Goal: Task Accomplishment & Management: Use online tool/utility

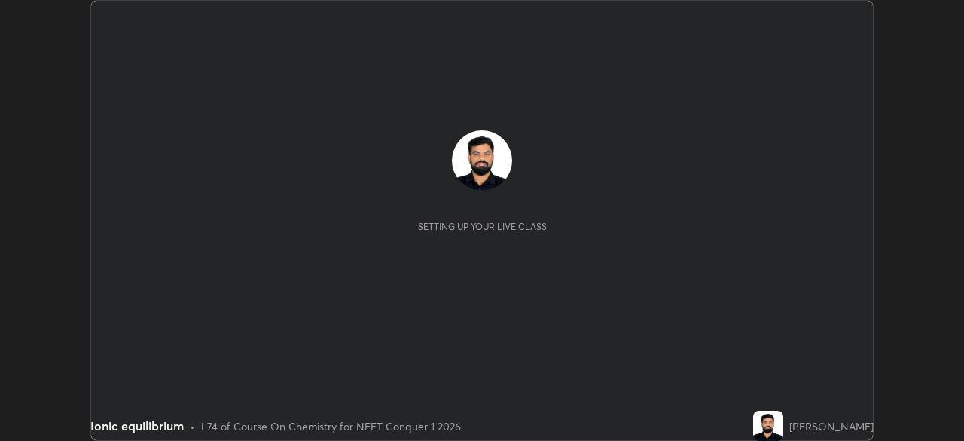
scroll to position [441, 964]
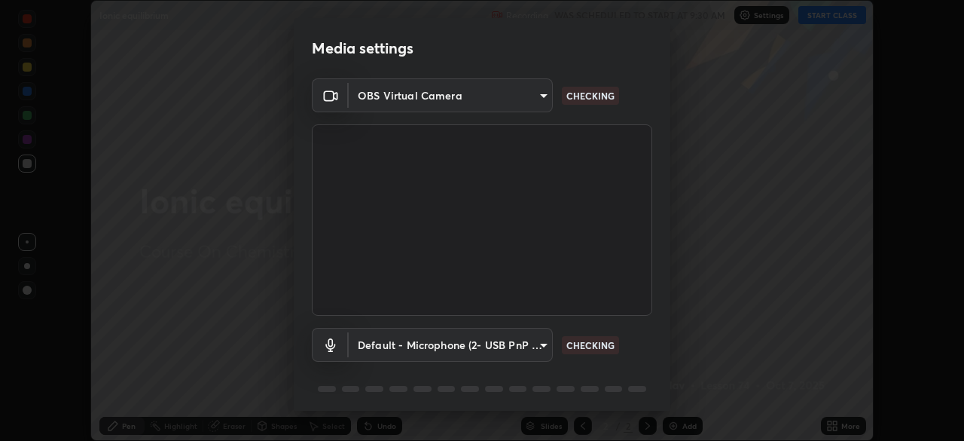
type input "1bbcfe3b1127be24ba7fa125fb83cb152f85e15c96893178e4a5d271d47187f7"
type input "default"
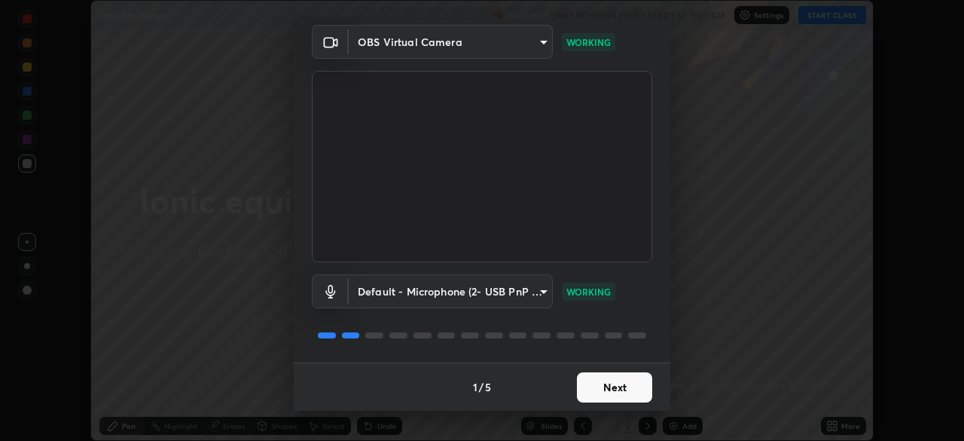
click at [589, 380] on button "Next" at bounding box center [614, 387] width 75 height 30
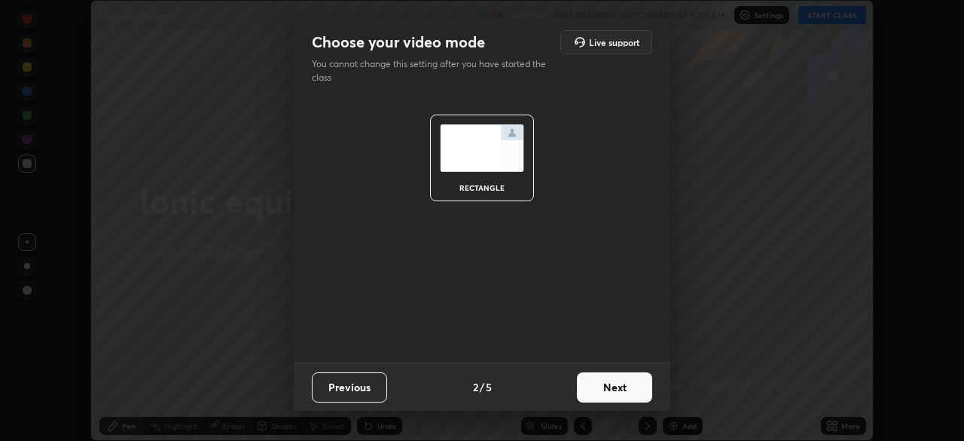
click at [597, 391] on button "Next" at bounding box center [614, 387] width 75 height 30
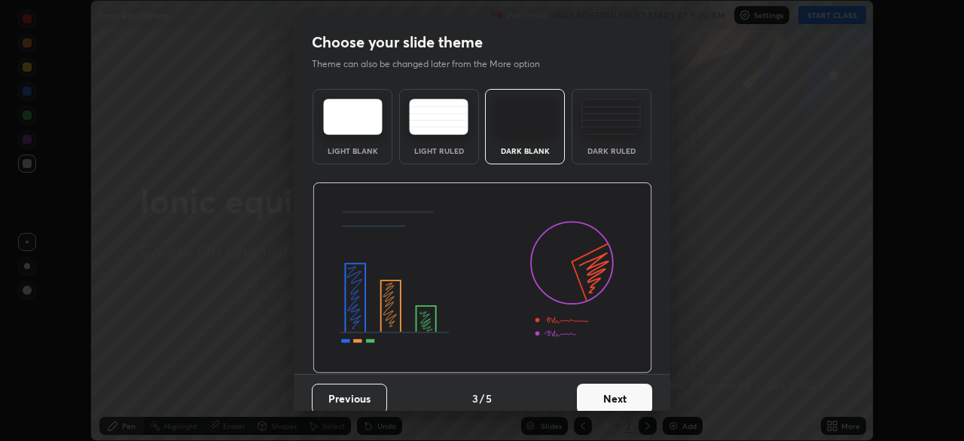
click at [597, 154] on div "Dark Ruled" at bounding box center [612, 151] width 60 height 8
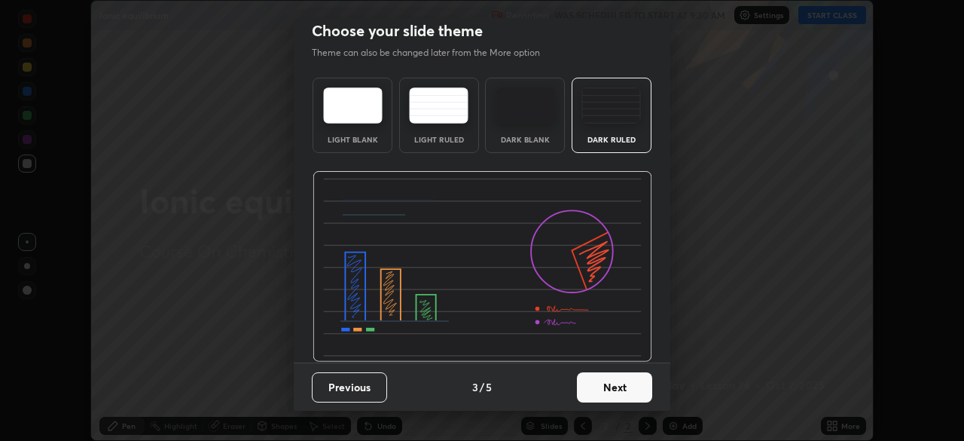
click at [603, 399] on button "Next" at bounding box center [614, 387] width 75 height 30
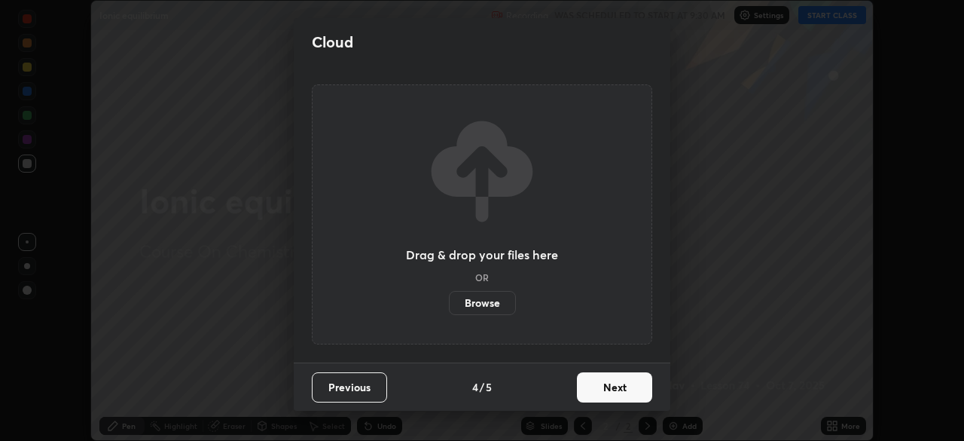
scroll to position [0, 0]
click at [594, 389] on button "Next" at bounding box center [614, 387] width 75 height 30
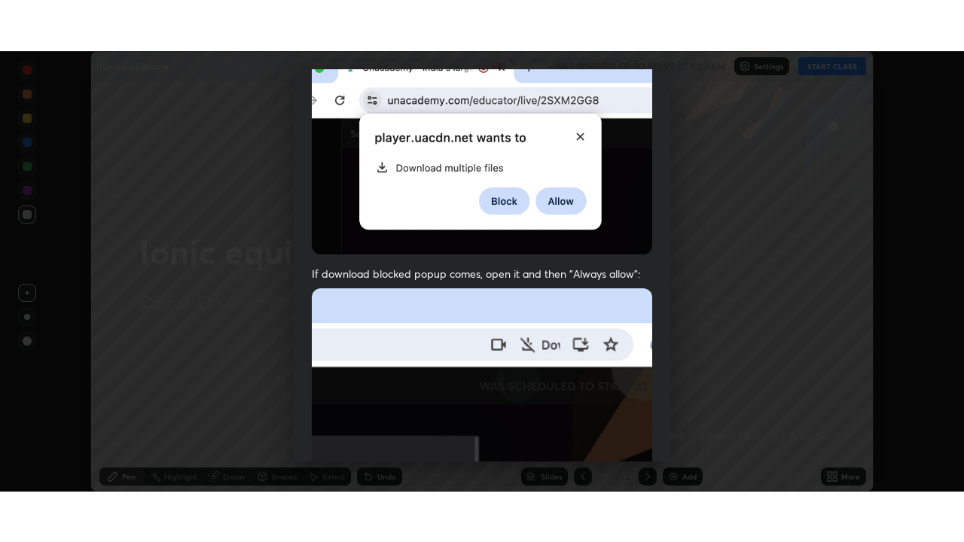
scroll to position [361, 0]
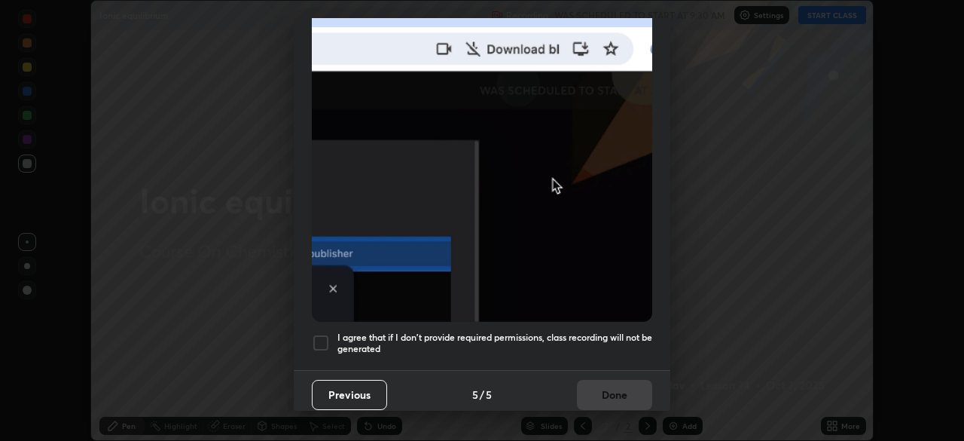
click at [496, 331] on h5 "I agree that if I don't provide required permissions, class recording will not …" at bounding box center [495, 342] width 315 height 23
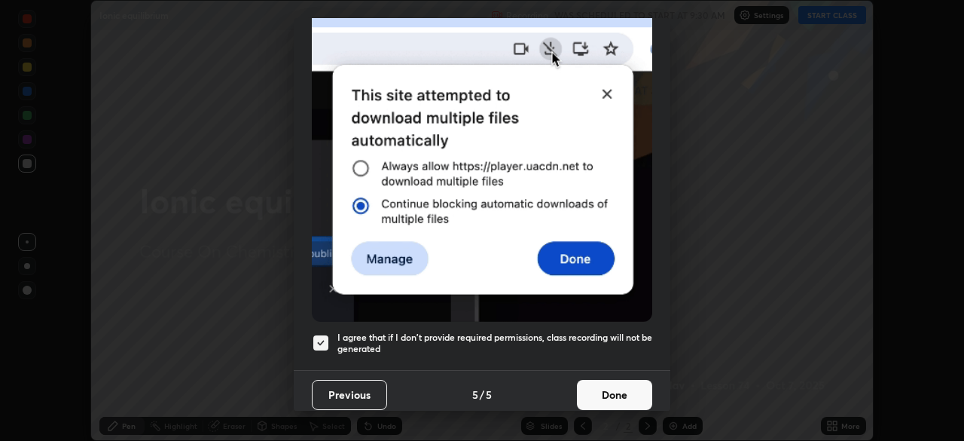
click at [600, 388] on button "Done" at bounding box center [614, 395] width 75 height 30
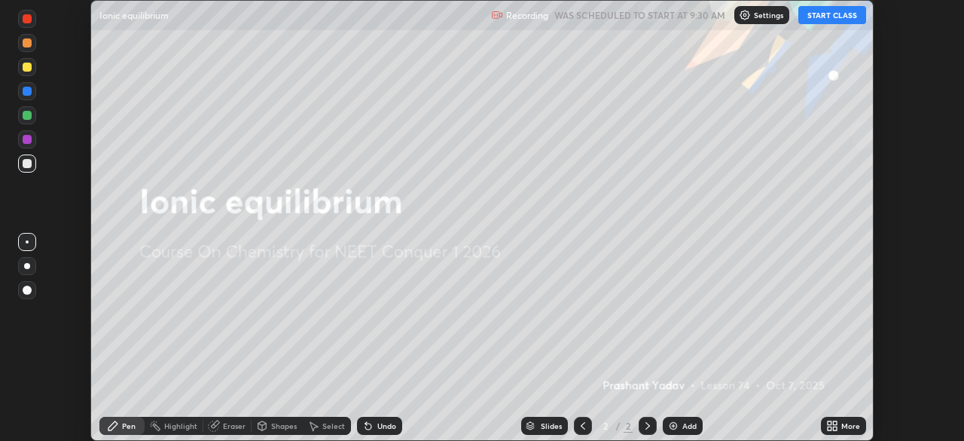
click at [823, 22] on button "START CLASS" at bounding box center [833, 15] width 68 height 18
click at [842, 430] on div "More" at bounding box center [843, 426] width 45 height 18
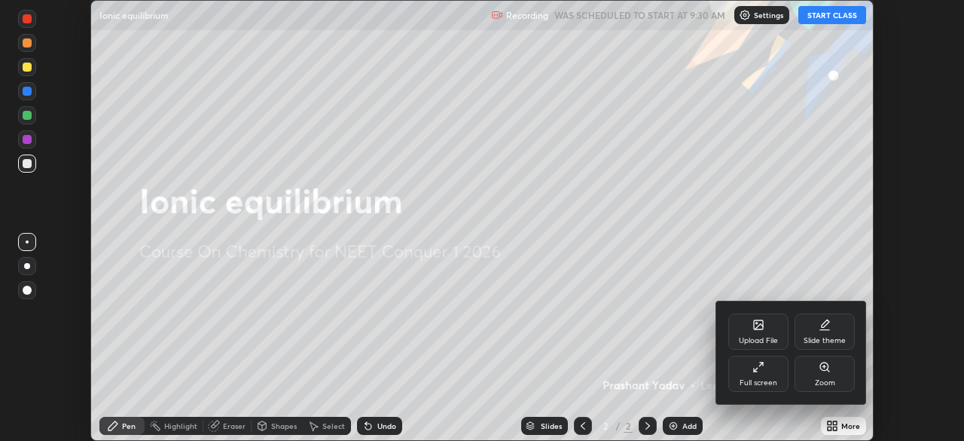
click at [756, 377] on div "Full screen" at bounding box center [759, 374] width 60 height 36
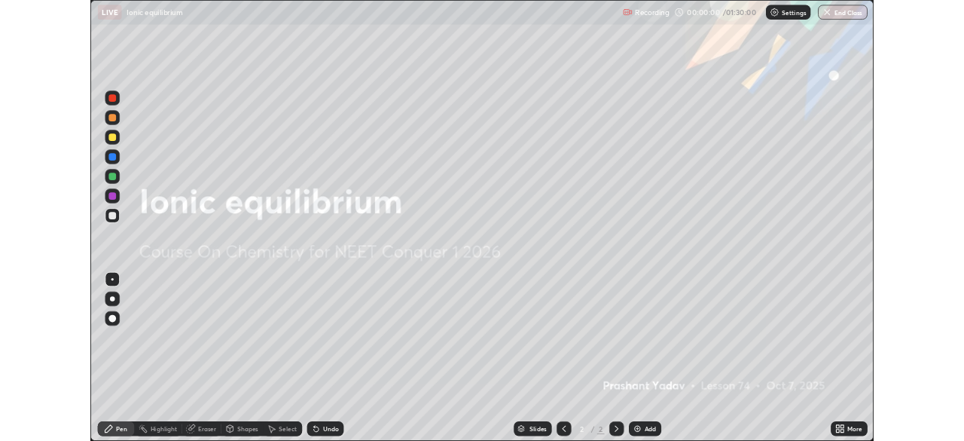
scroll to position [542, 964]
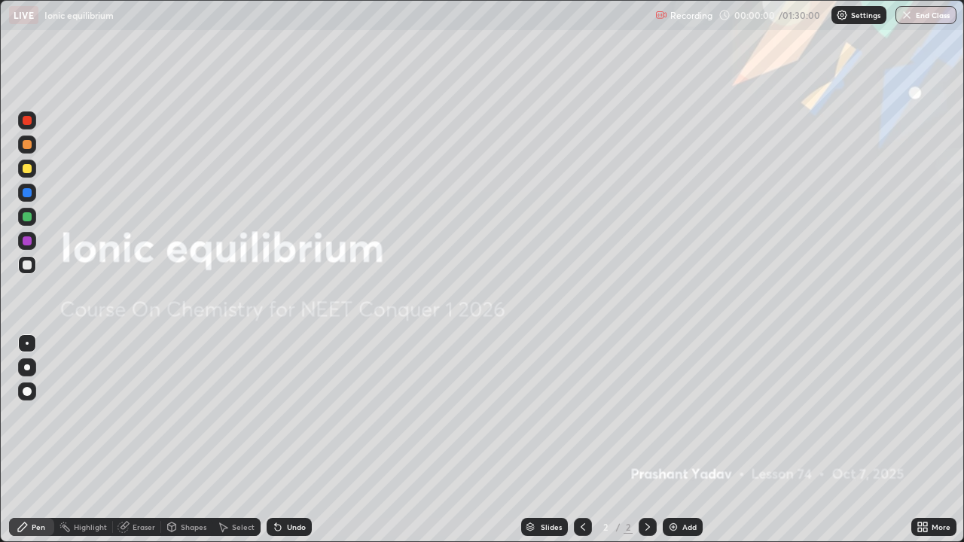
click at [684, 440] on div "Add" at bounding box center [690, 528] width 14 height 8
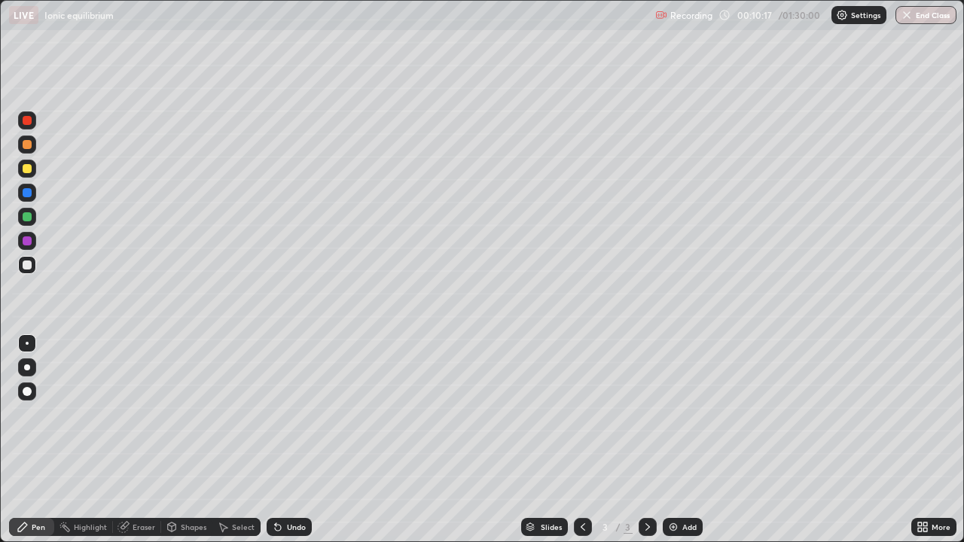
click at [302, 440] on div "Undo" at bounding box center [289, 527] width 45 height 18
click at [283, 440] on div "Undo" at bounding box center [289, 527] width 45 height 18
click at [679, 440] on div "Add" at bounding box center [683, 527] width 40 height 18
click at [588, 440] on div at bounding box center [583, 527] width 18 height 18
click at [645, 440] on icon at bounding box center [648, 527] width 12 height 12
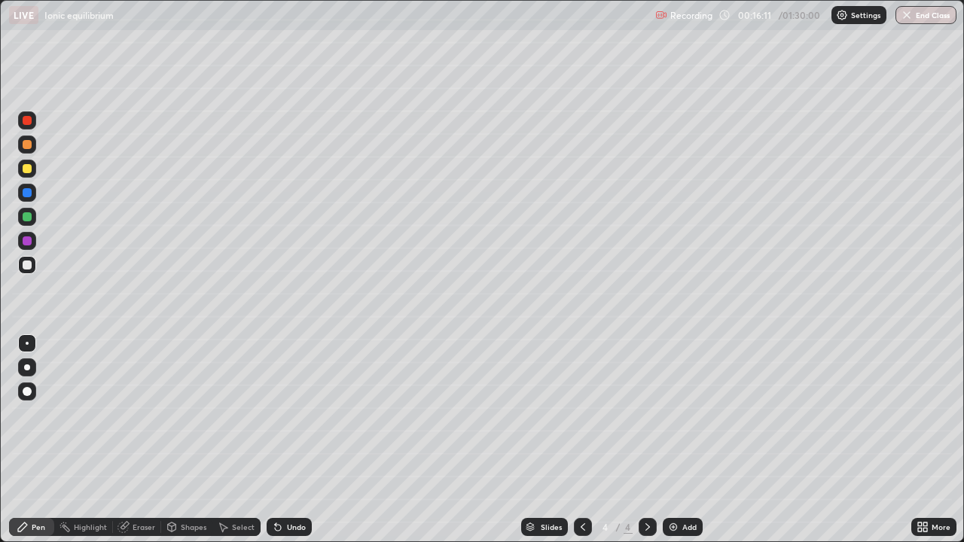
click at [582, 440] on icon at bounding box center [583, 527] width 12 height 12
click at [646, 440] on icon at bounding box center [648, 527] width 12 height 12
click at [579, 440] on icon at bounding box center [583, 527] width 12 height 12
click at [677, 440] on img at bounding box center [673, 527] width 12 height 12
click at [646, 440] on icon at bounding box center [648, 527] width 12 height 12
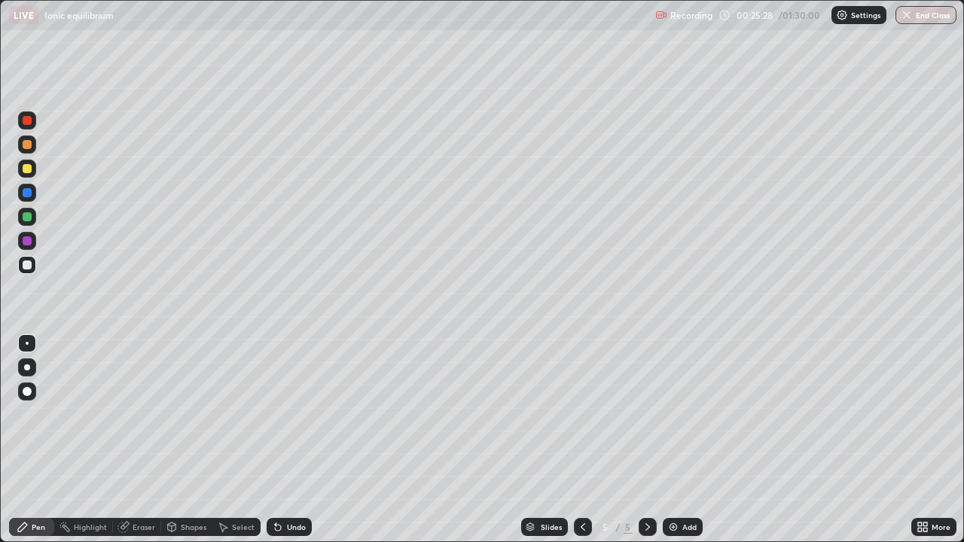
click at [680, 440] on div "Add" at bounding box center [683, 527] width 40 height 18
click at [582, 440] on div at bounding box center [583, 527] width 18 height 18
click at [646, 440] on icon at bounding box center [648, 527] width 12 height 12
click at [691, 440] on div "Add" at bounding box center [690, 528] width 14 height 8
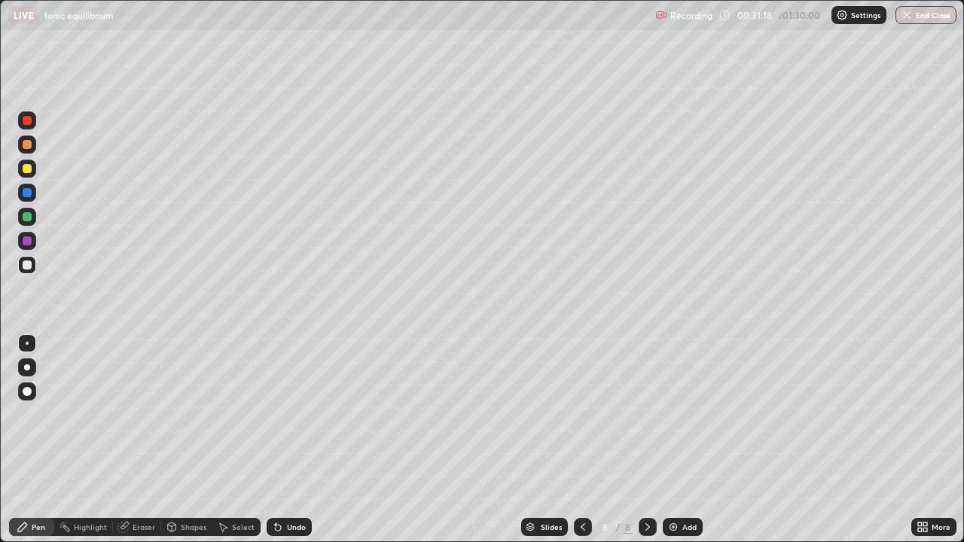
click at [287, 440] on div "Undo" at bounding box center [296, 528] width 19 height 8
click at [282, 440] on div "Undo" at bounding box center [289, 527] width 45 height 18
click at [289, 440] on div "Undo" at bounding box center [289, 527] width 45 height 18
click at [683, 440] on div "Add" at bounding box center [683, 527] width 40 height 18
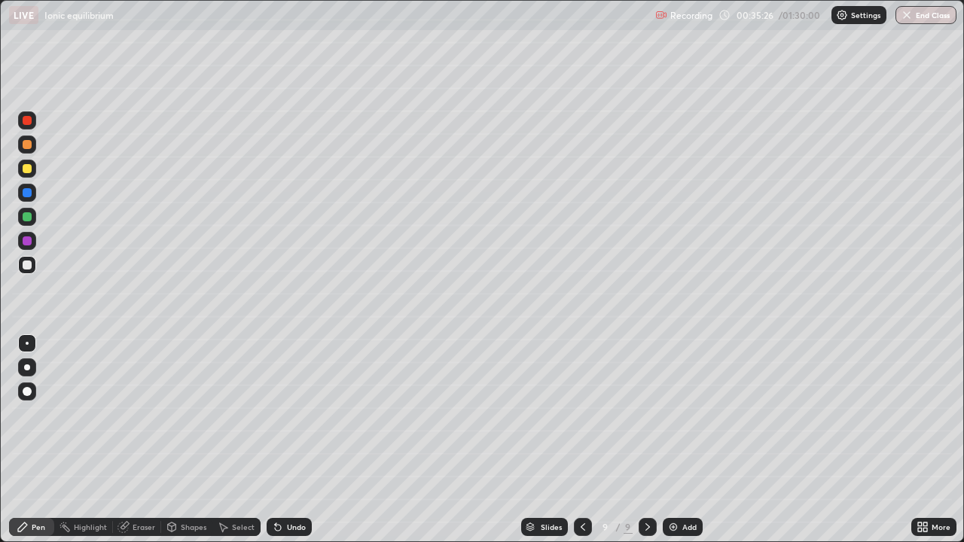
click at [581, 440] on icon at bounding box center [583, 528] width 5 height 8
click at [646, 440] on icon at bounding box center [648, 527] width 12 height 12
click at [677, 440] on img at bounding box center [673, 527] width 12 height 12
click at [363, 440] on div "Slides 11 / 11 Add" at bounding box center [612, 527] width 600 height 30
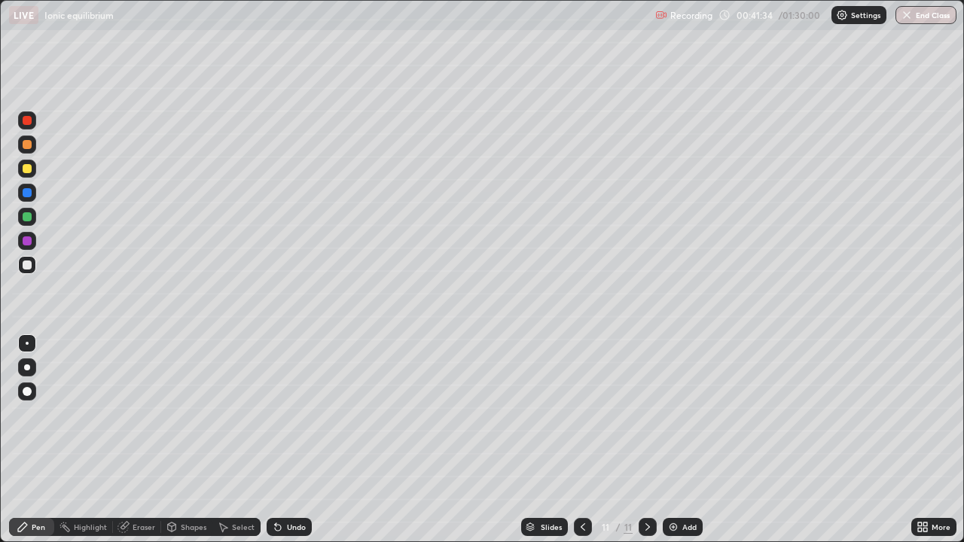
click at [292, 440] on div "Undo" at bounding box center [296, 528] width 19 height 8
click at [287, 440] on div "Undo" at bounding box center [296, 528] width 19 height 8
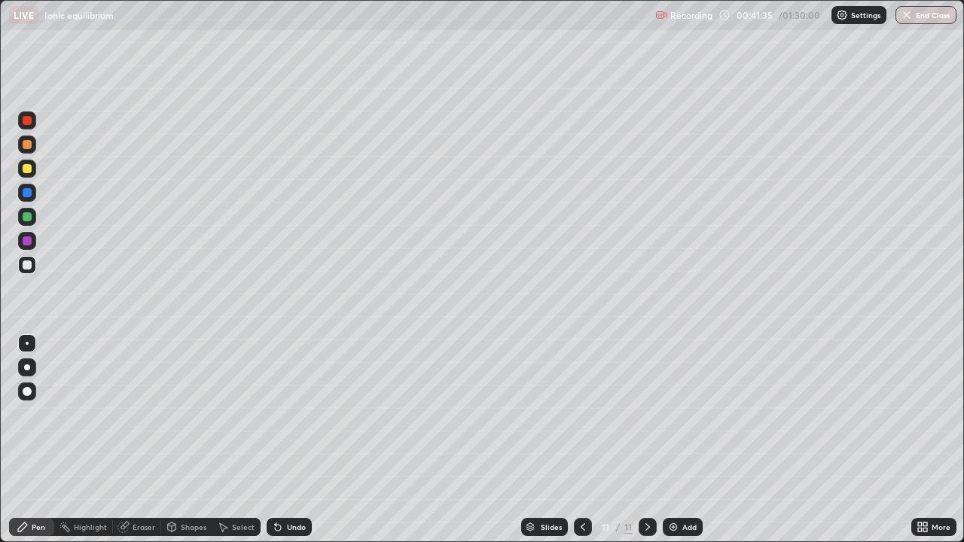
click at [287, 440] on div "Undo" at bounding box center [296, 528] width 19 height 8
click at [289, 440] on div "Undo" at bounding box center [296, 528] width 19 height 8
click at [288, 440] on div "Undo" at bounding box center [296, 528] width 19 height 8
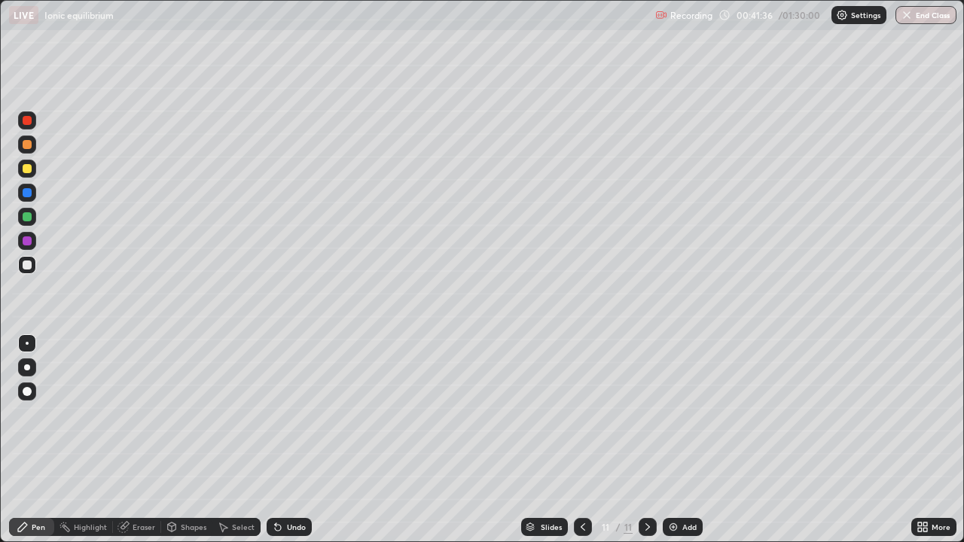
click at [287, 440] on div "Undo" at bounding box center [296, 528] width 19 height 8
click at [582, 440] on icon at bounding box center [583, 527] width 12 height 12
click at [647, 440] on div at bounding box center [648, 527] width 18 height 18
click at [588, 440] on div at bounding box center [583, 527] width 18 height 18
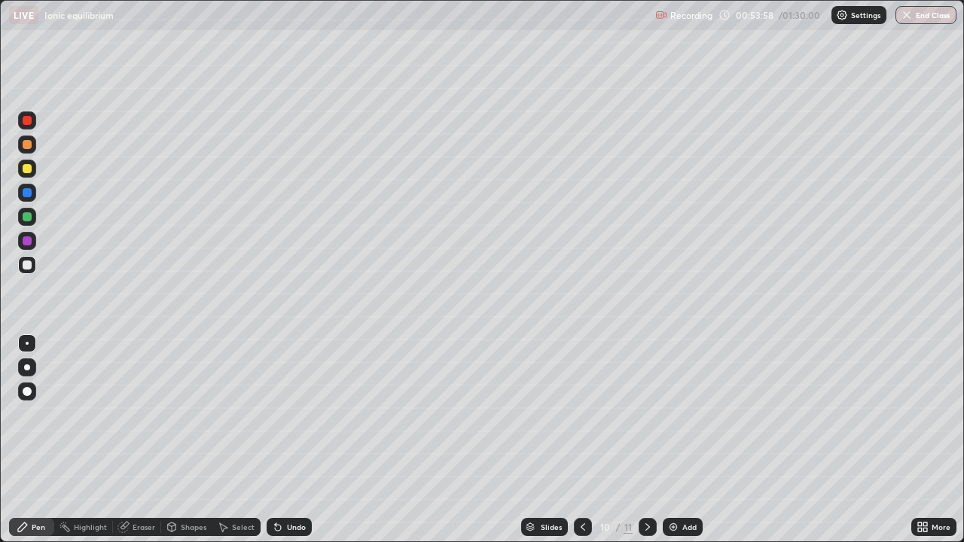
click at [646, 440] on icon at bounding box center [648, 527] width 12 height 12
click at [680, 440] on div "Add" at bounding box center [683, 527] width 40 height 18
click at [276, 440] on icon at bounding box center [278, 528] width 6 height 6
click at [283, 440] on div "Undo" at bounding box center [289, 527] width 45 height 18
click at [143, 440] on div "Eraser" at bounding box center [144, 528] width 23 height 8
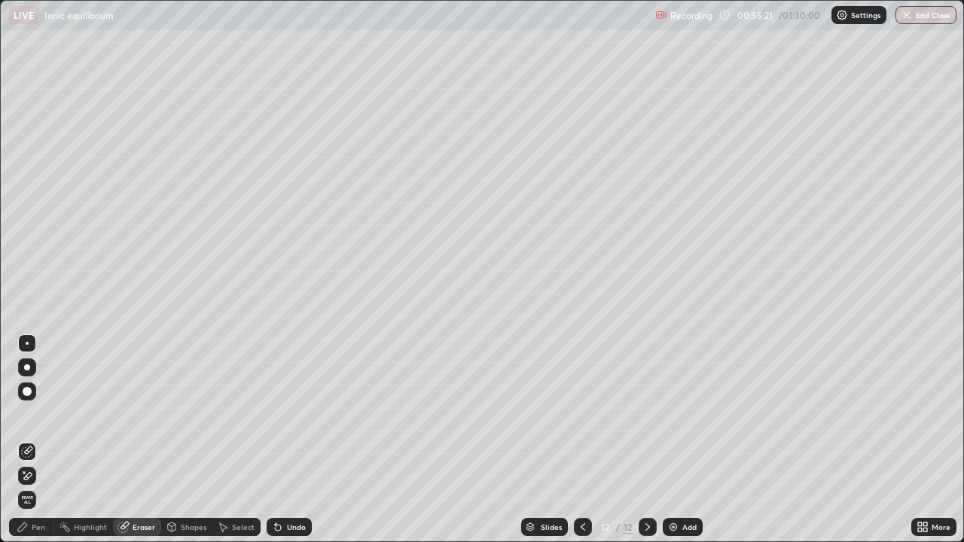
click at [41, 440] on div "Pen" at bounding box center [31, 527] width 45 height 18
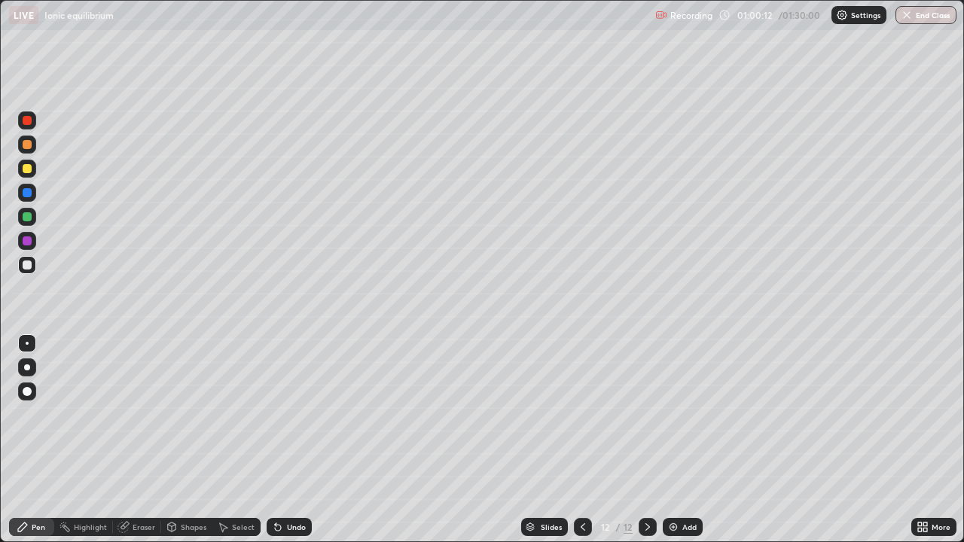
click at [304, 440] on div "Undo" at bounding box center [296, 528] width 19 height 8
click at [681, 440] on div "Add" at bounding box center [683, 527] width 40 height 18
click at [142, 440] on div "Eraser" at bounding box center [137, 527] width 48 height 18
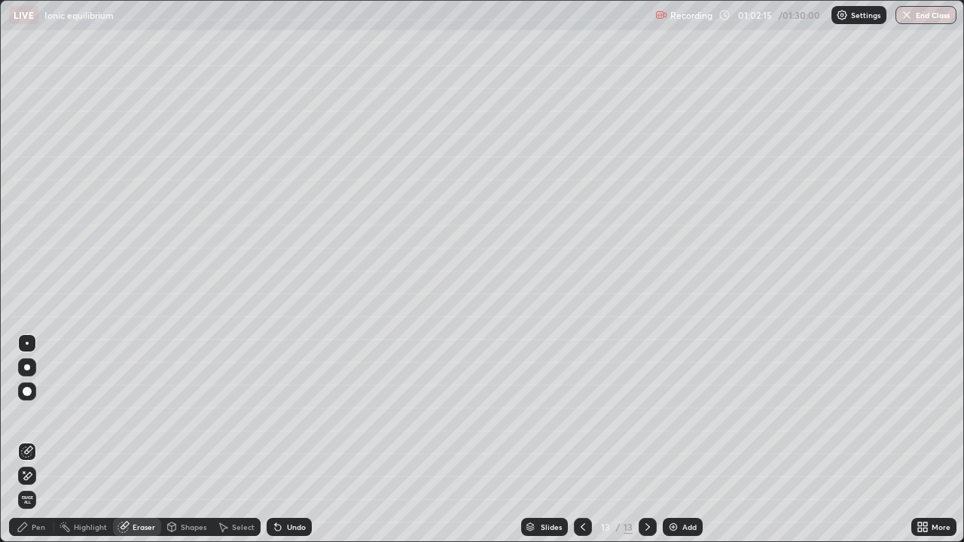
click at [42, 440] on div "Pen" at bounding box center [39, 528] width 14 height 8
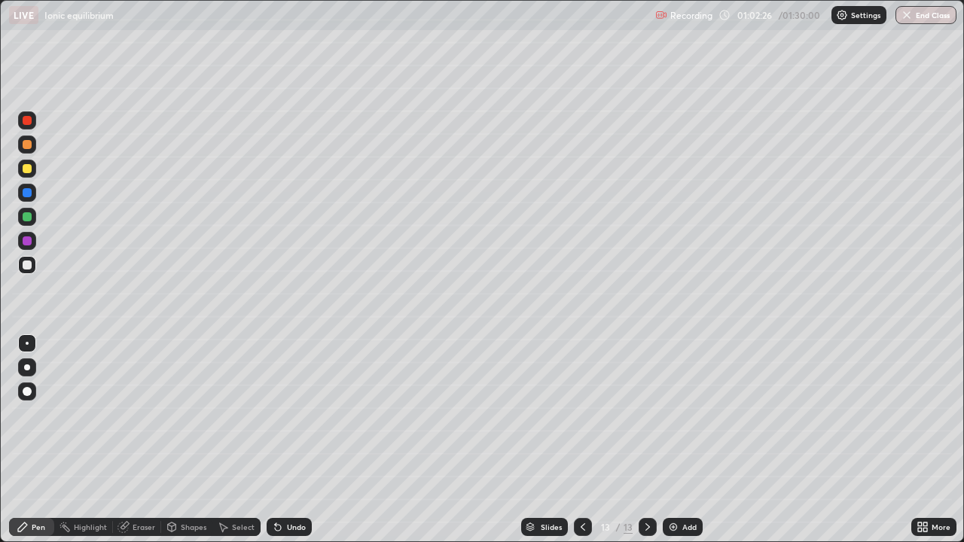
click at [289, 440] on div "Undo" at bounding box center [296, 528] width 19 height 8
click at [290, 440] on div "Undo" at bounding box center [296, 528] width 19 height 8
click at [284, 440] on div "Undo" at bounding box center [289, 527] width 45 height 18
click at [575, 440] on div at bounding box center [583, 527] width 18 height 18
click at [646, 440] on icon at bounding box center [648, 527] width 12 height 12
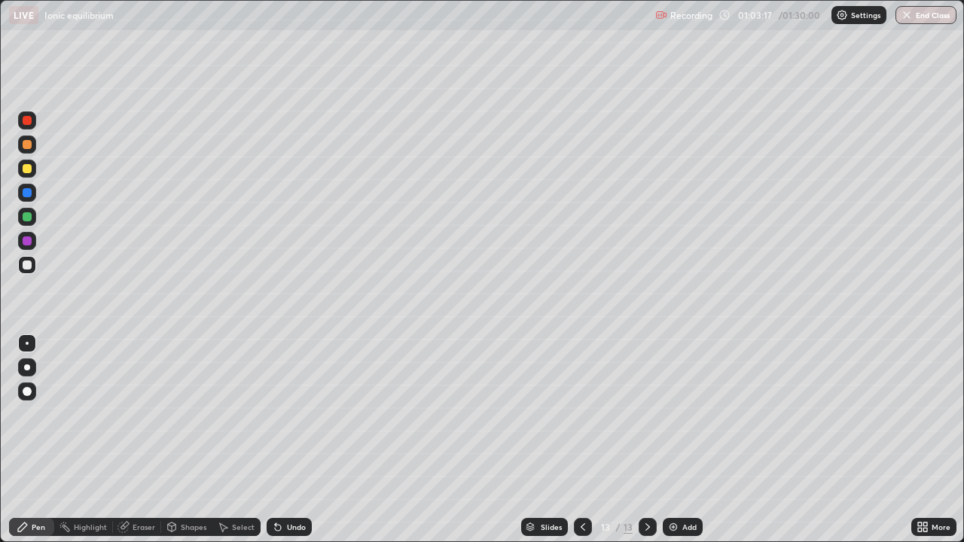
click at [582, 440] on icon at bounding box center [583, 527] width 12 height 12
click at [646, 440] on icon at bounding box center [648, 527] width 12 height 12
click at [579, 440] on icon at bounding box center [583, 527] width 12 height 12
click at [576, 440] on div at bounding box center [583, 527] width 18 height 18
click at [677, 440] on img at bounding box center [673, 527] width 12 height 12
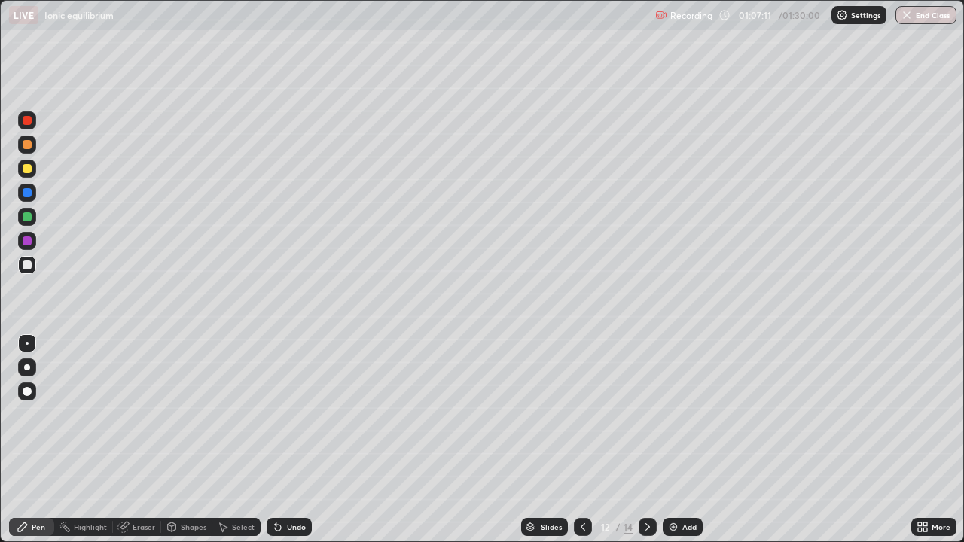
click at [294, 440] on div "Undo" at bounding box center [289, 527] width 45 height 18
click at [296, 440] on div "Undo" at bounding box center [296, 528] width 19 height 8
click at [302, 440] on div "Undo" at bounding box center [296, 528] width 19 height 8
click at [293, 440] on div "Undo" at bounding box center [296, 528] width 19 height 8
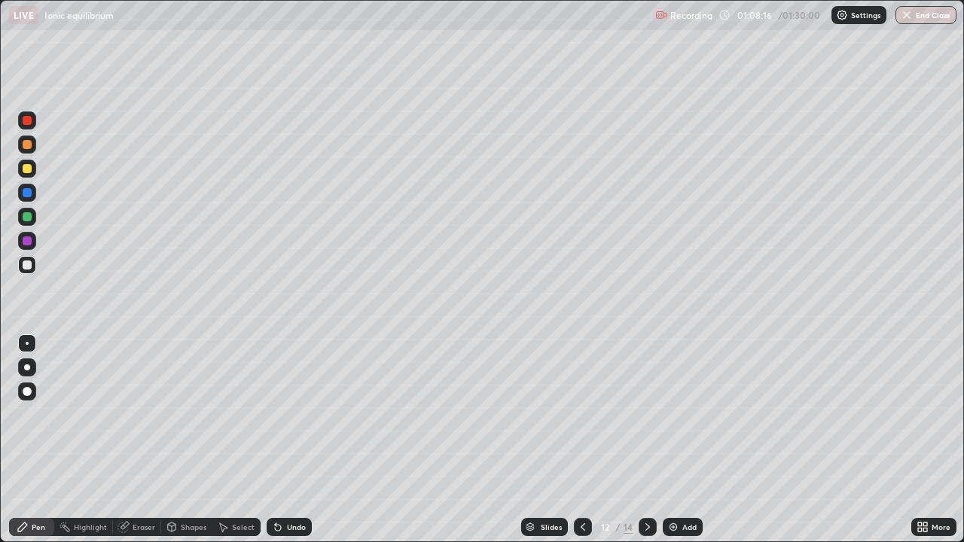
click at [293, 440] on div "Undo" at bounding box center [289, 527] width 45 height 18
click at [300, 440] on div "Undo" at bounding box center [289, 527] width 45 height 18
click at [300, 440] on div "Undo" at bounding box center [296, 528] width 19 height 8
click at [301, 440] on div "Undo" at bounding box center [296, 528] width 19 height 8
click at [300, 440] on div "Undo" at bounding box center [289, 527] width 45 height 18
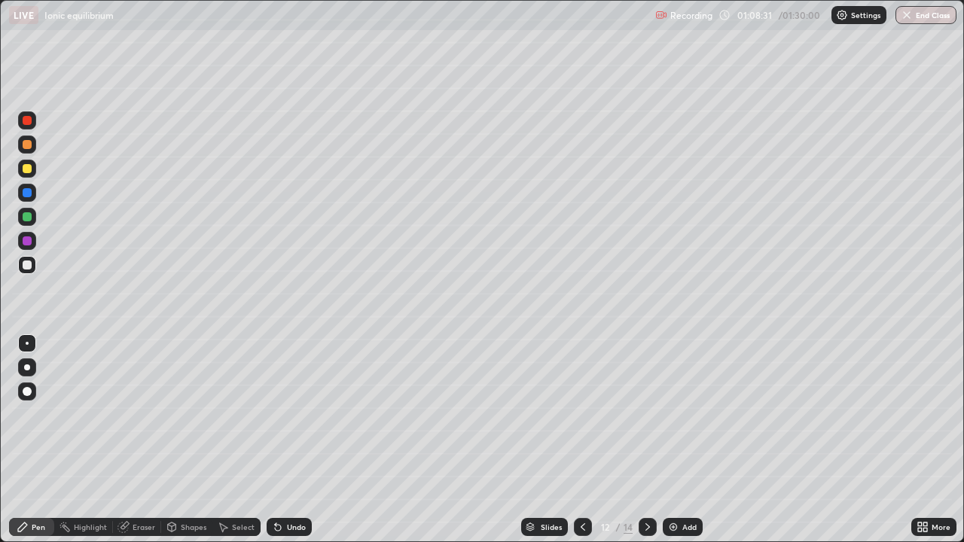
click at [301, 440] on div "Undo" at bounding box center [289, 527] width 45 height 18
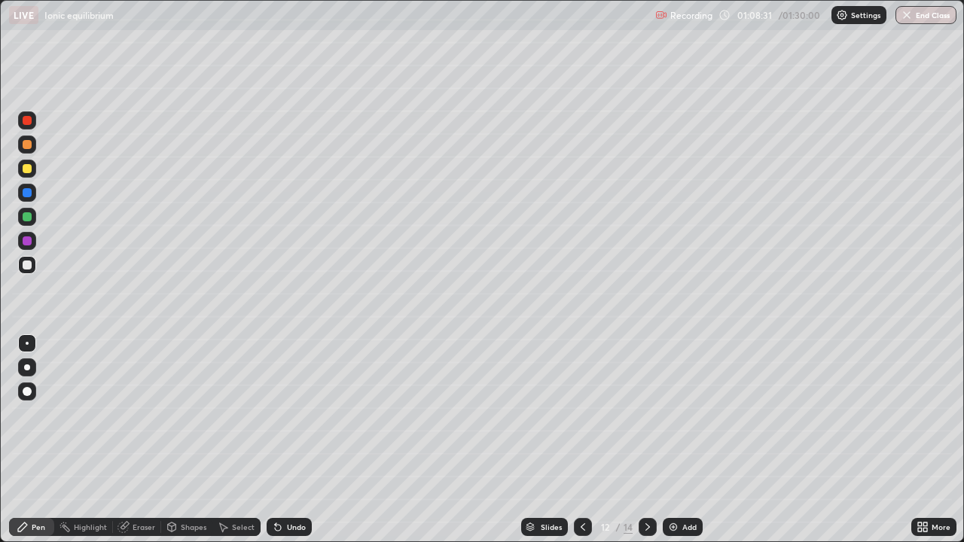
click at [301, 440] on div "Undo" at bounding box center [289, 527] width 45 height 18
click at [304, 440] on div "Undo" at bounding box center [289, 527] width 45 height 18
click at [303, 440] on div "Undo" at bounding box center [289, 527] width 45 height 18
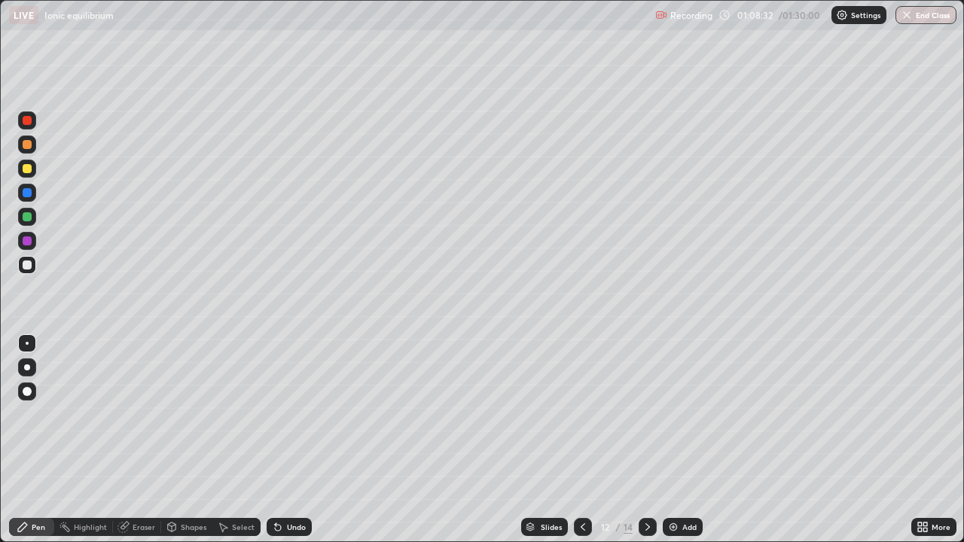
click at [303, 440] on div "Undo" at bounding box center [289, 527] width 45 height 18
click at [304, 440] on div "Undo" at bounding box center [289, 527] width 45 height 18
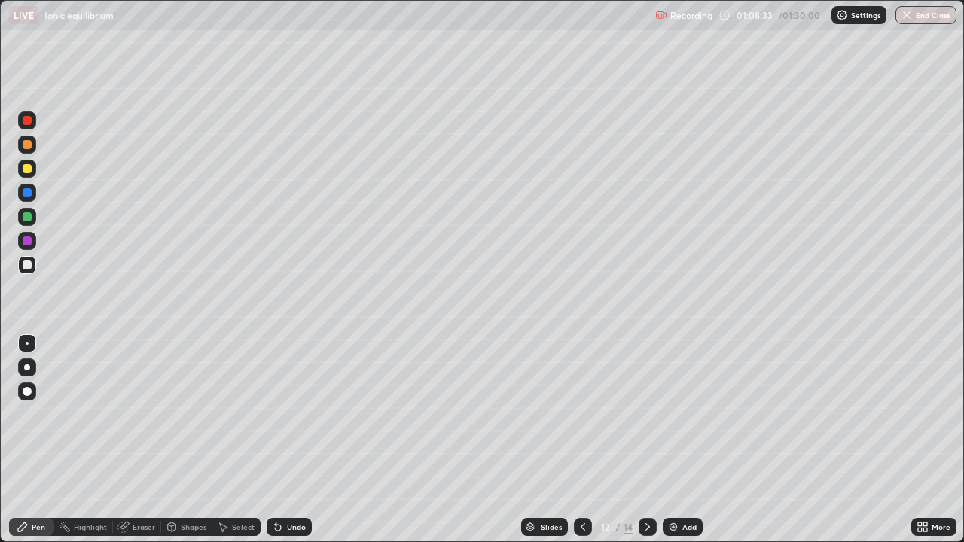
click at [304, 440] on div "Undo" at bounding box center [289, 527] width 45 height 18
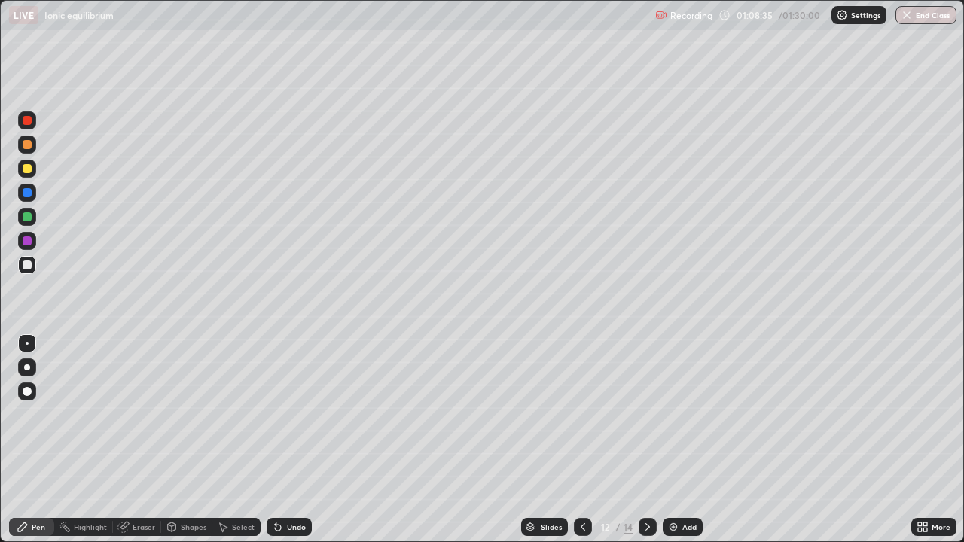
click at [304, 440] on div "Undo" at bounding box center [289, 527] width 45 height 18
click at [288, 440] on div "Undo" at bounding box center [296, 528] width 19 height 8
click at [294, 440] on div "Undo" at bounding box center [296, 528] width 19 height 8
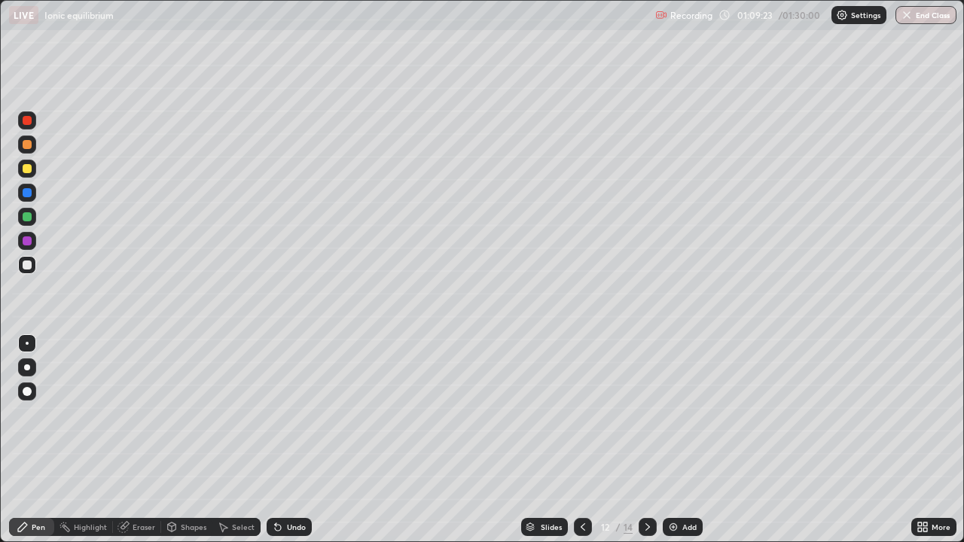
click at [300, 440] on div "Undo" at bounding box center [296, 528] width 19 height 8
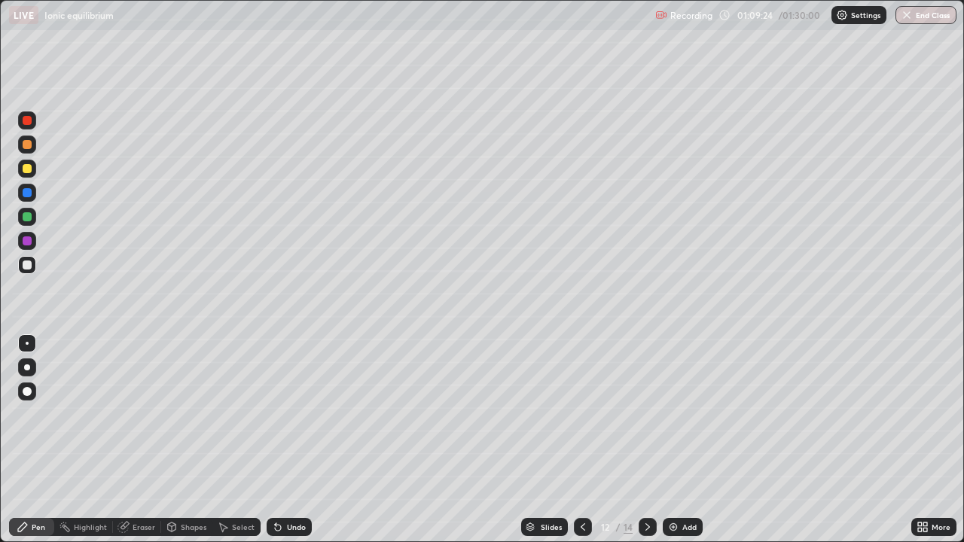
click at [305, 440] on div "Undo" at bounding box center [289, 527] width 45 height 18
click at [309, 440] on div "Undo" at bounding box center [289, 527] width 45 height 18
click at [307, 440] on div "Undo" at bounding box center [289, 527] width 45 height 18
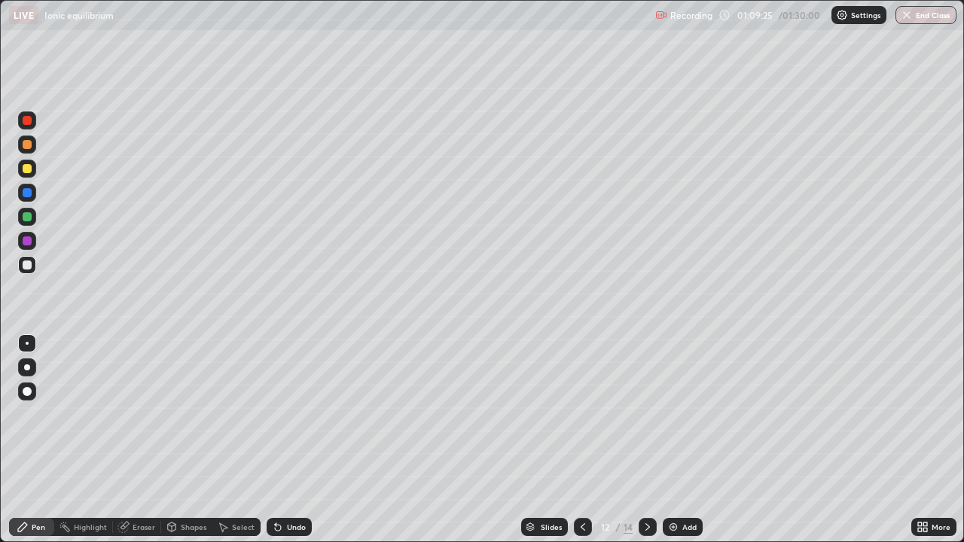
click at [307, 440] on div "Undo" at bounding box center [289, 527] width 45 height 18
click at [308, 440] on div "Undo" at bounding box center [289, 527] width 45 height 18
click at [309, 440] on div "Undo" at bounding box center [289, 527] width 45 height 18
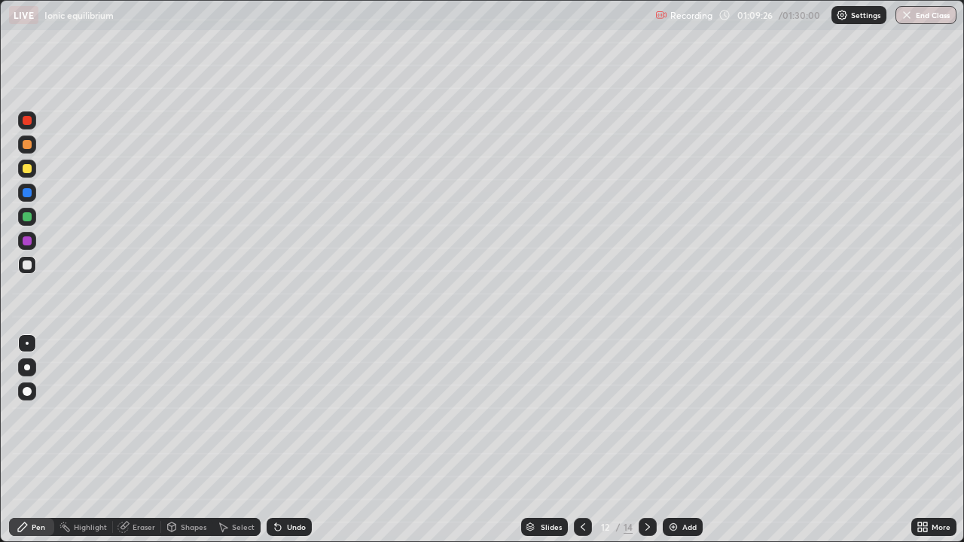
click at [309, 440] on div "Undo" at bounding box center [289, 527] width 45 height 18
click at [301, 440] on div "Undo" at bounding box center [296, 528] width 19 height 8
click at [683, 440] on div "Add" at bounding box center [690, 528] width 14 height 8
click at [292, 440] on div "Undo" at bounding box center [296, 528] width 19 height 8
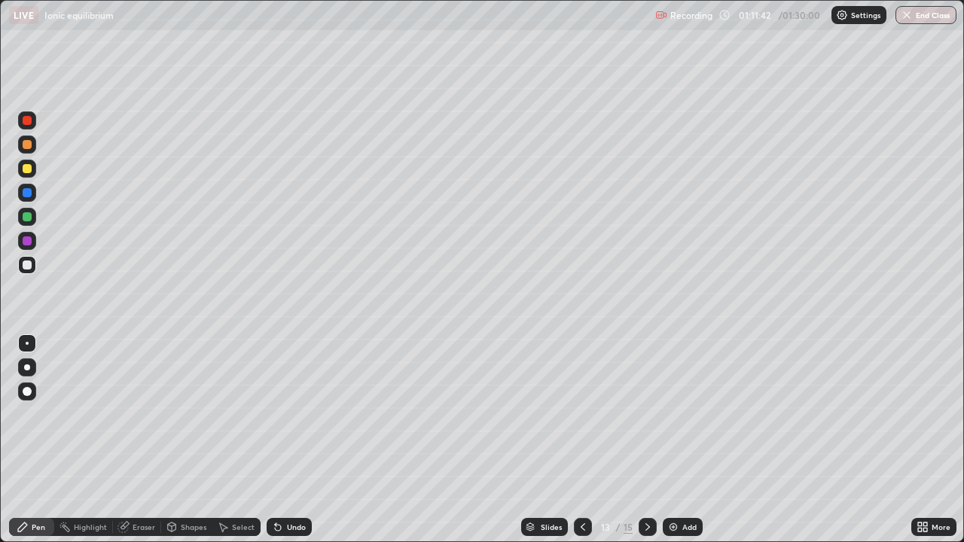
click at [292, 440] on div "Undo" at bounding box center [296, 528] width 19 height 8
click at [289, 440] on div "Undo" at bounding box center [296, 528] width 19 height 8
click at [296, 440] on div "Undo" at bounding box center [296, 528] width 19 height 8
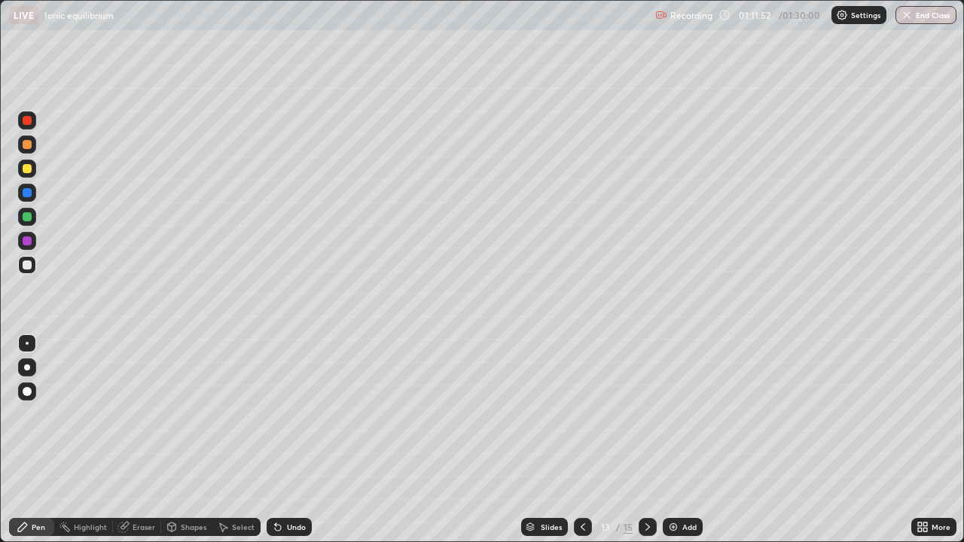
click at [302, 440] on div "Undo" at bounding box center [296, 528] width 19 height 8
click at [301, 440] on div "Undo" at bounding box center [296, 528] width 19 height 8
click at [295, 440] on div "Undo" at bounding box center [296, 528] width 19 height 8
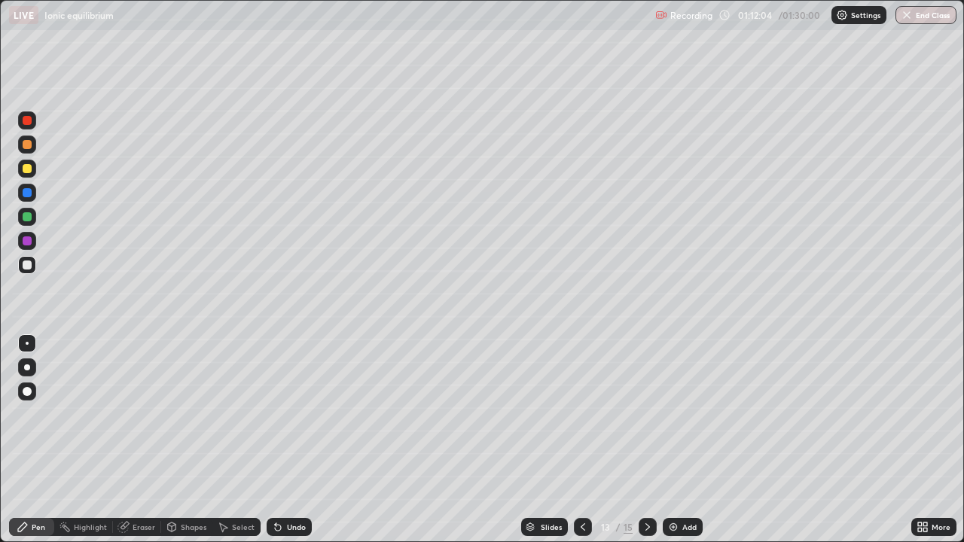
click at [289, 440] on div "Undo" at bounding box center [289, 527] width 45 height 18
click at [287, 440] on div "Undo" at bounding box center [296, 528] width 19 height 8
click at [133, 440] on div "Eraser" at bounding box center [144, 528] width 23 height 8
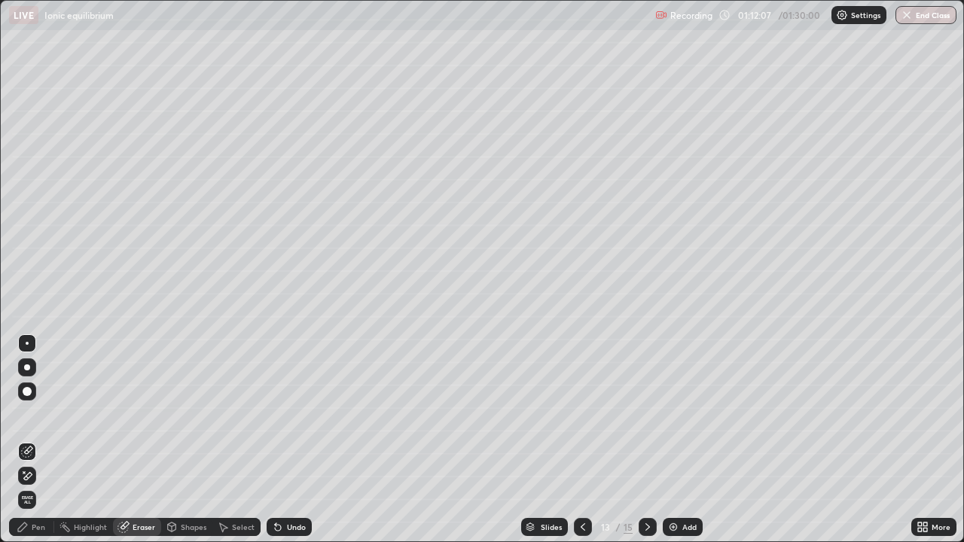
click at [44, 440] on div "Pen" at bounding box center [39, 528] width 14 height 8
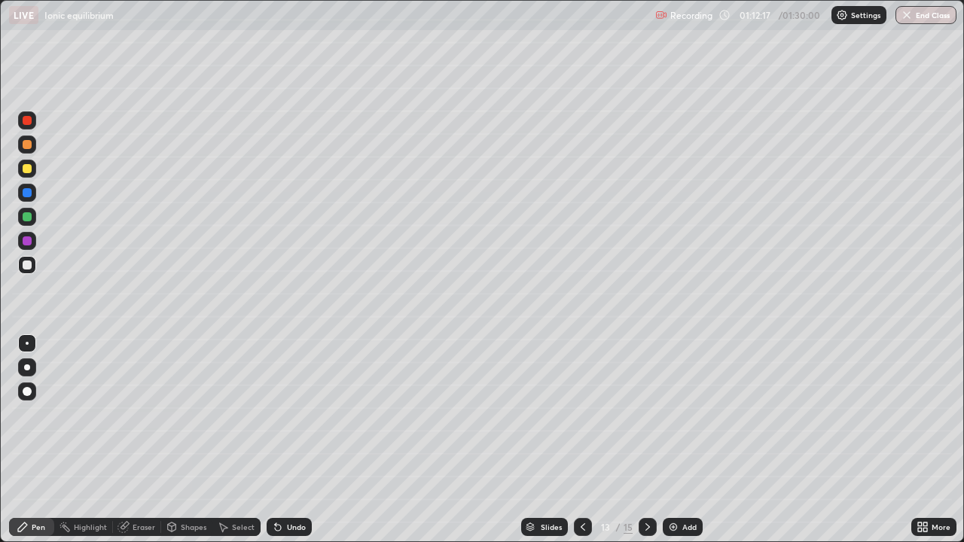
click at [287, 440] on div "Undo" at bounding box center [289, 527] width 45 height 18
click at [286, 440] on div "Undo" at bounding box center [289, 527] width 45 height 18
click at [695, 440] on div "Add" at bounding box center [683, 527] width 40 height 18
click at [293, 440] on div "Undo" at bounding box center [296, 528] width 19 height 8
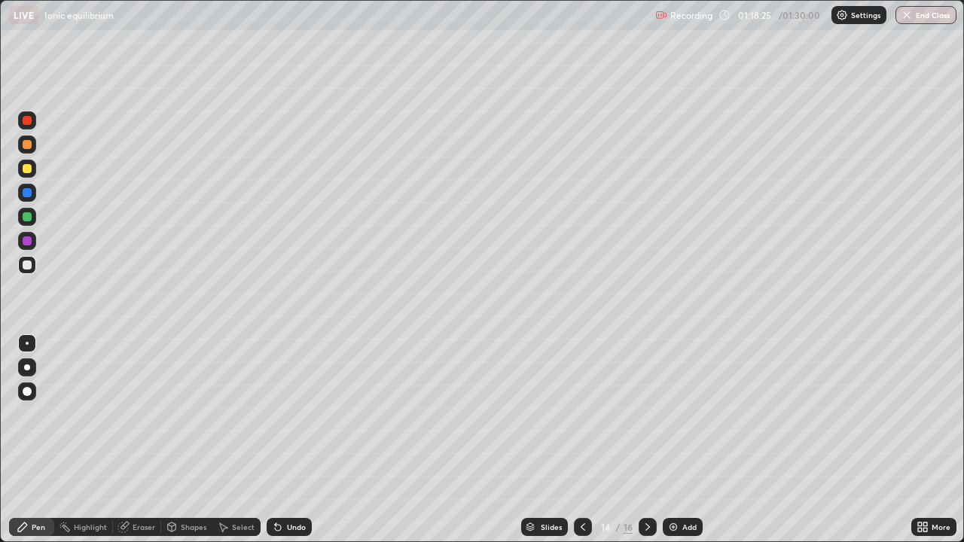
click at [294, 440] on div "Undo" at bounding box center [296, 528] width 19 height 8
click at [289, 440] on div "Undo" at bounding box center [289, 527] width 45 height 18
click at [295, 440] on div "Undo" at bounding box center [289, 527] width 45 height 18
click at [923, 19] on button "End Class" at bounding box center [926, 15] width 61 height 18
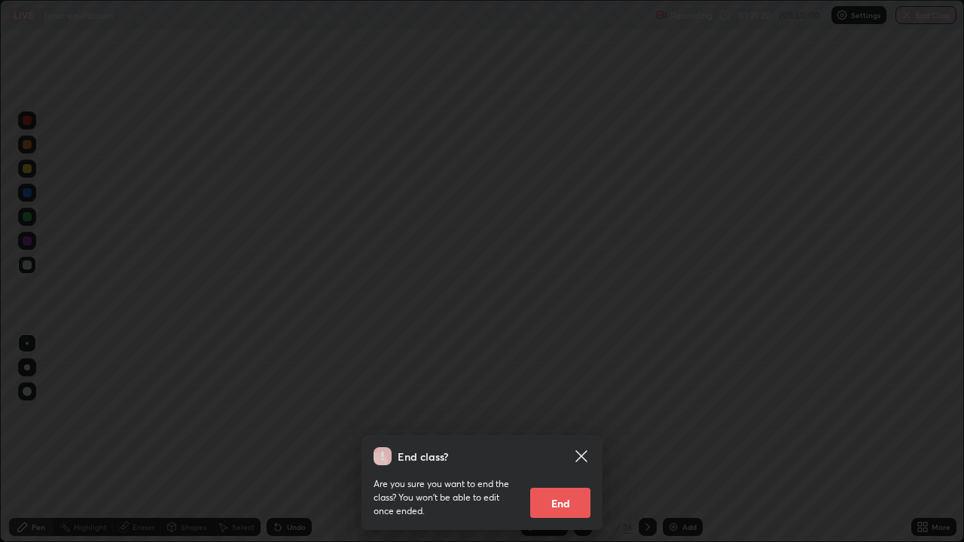
click at [584, 440] on button "End" at bounding box center [560, 503] width 60 height 30
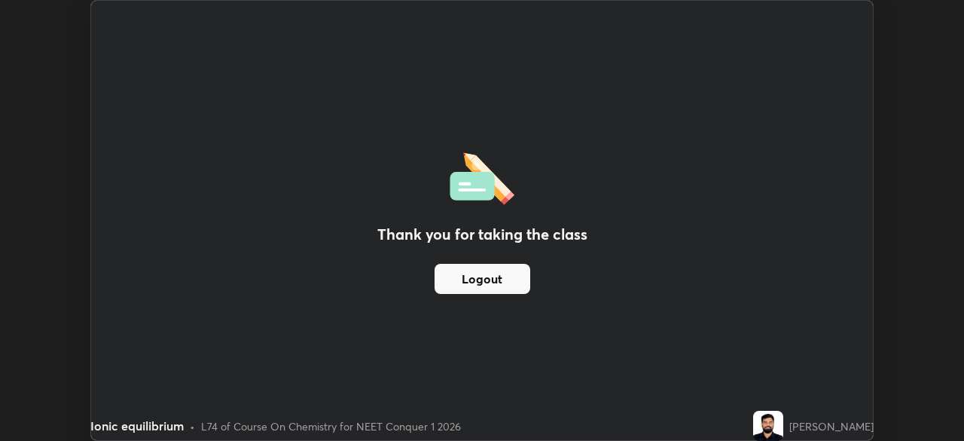
scroll to position [74897, 74374]
click at [127, 7] on div "Ionic equilibrium" at bounding box center [381, 15] width 564 height 30
